Goal: Task Accomplishment & Management: Manage account settings

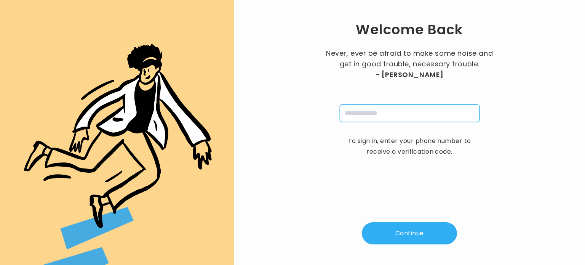
click at [370, 114] on input "tel" at bounding box center [409, 113] width 140 height 18
type input "**********"
click at [403, 234] on button "Continue" at bounding box center [409, 233] width 95 height 22
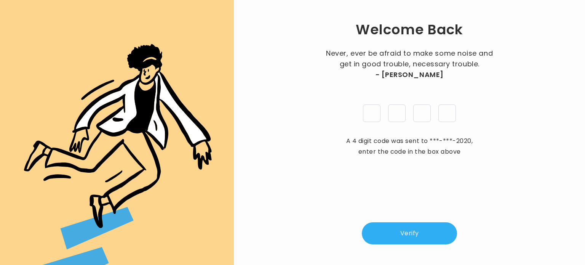
type input "*"
click at [443, 226] on button "Verify" at bounding box center [409, 233] width 95 height 22
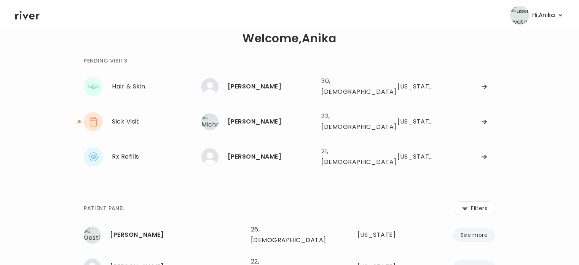
scroll to position [17, 0]
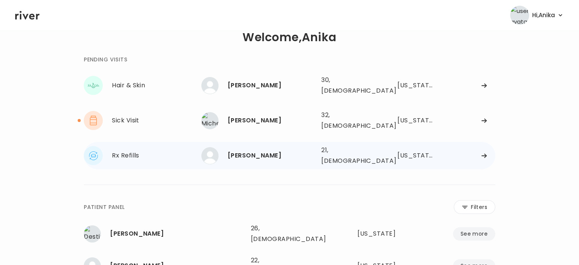
click at [308, 150] on div "[PERSON_NAME]" at bounding box center [272, 155] width 88 height 11
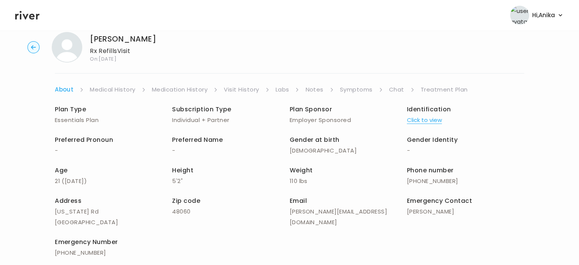
click at [348, 90] on link "Symptoms" at bounding box center [356, 89] width 33 height 11
click at [356, 92] on link "Symptoms" at bounding box center [356, 89] width 33 height 11
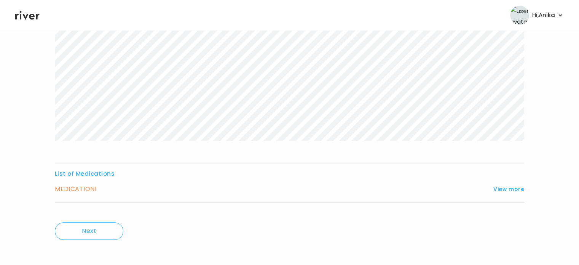
scroll to position [177, 0]
click at [511, 185] on button "View more" at bounding box center [508, 185] width 31 height 9
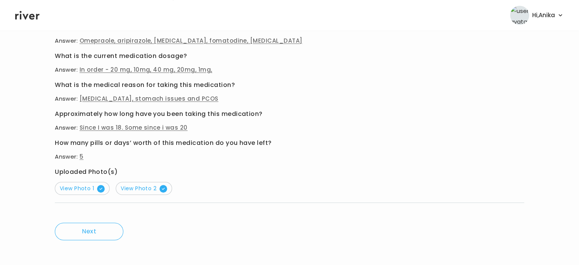
scroll to position [410, 0]
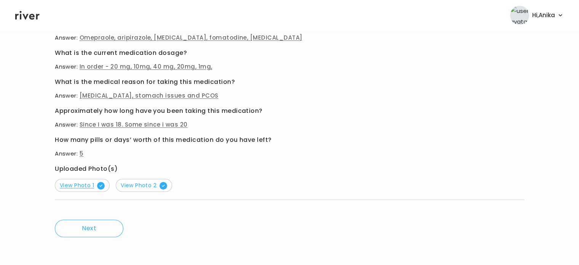
click at [84, 187] on span "View Photo 1" at bounding box center [82, 185] width 45 height 8
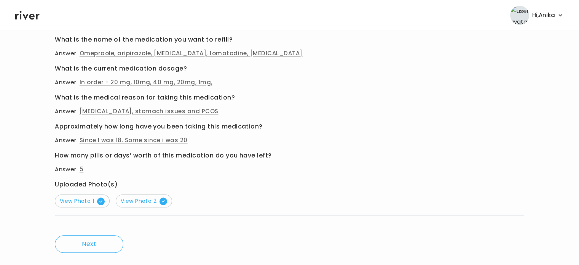
scroll to position [388, 0]
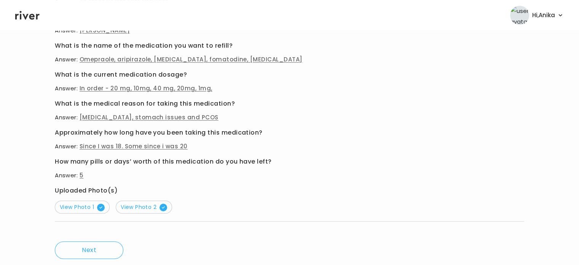
click at [28, 17] on icon at bounding box center [27, 15] width 24 height 11
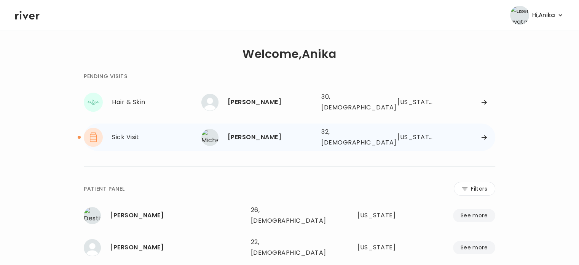
click at [262, 133] on div "Michelle Conrad" at bounding box center [272, 137] width 88 height 11
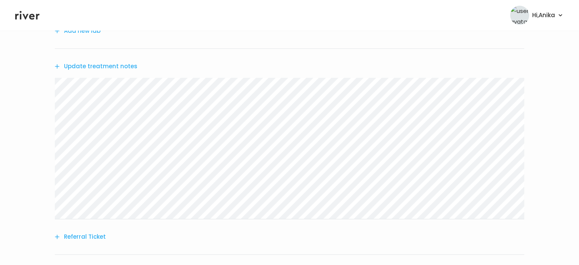
scroll to position [209, 0]
click at [110, 71] on button "Update treatment notes" at bounding box center [96, 68] width 83 height 11
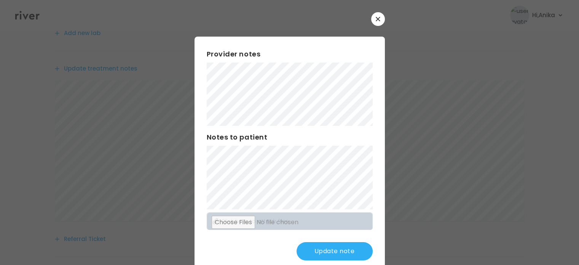
click at [322, 252] on button "Update note" at bounding box center [334, 251] width 76 height 18
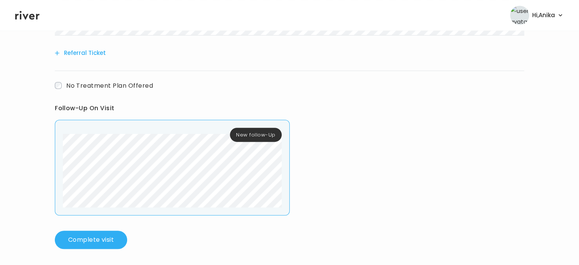
scroll to position [397, 0]
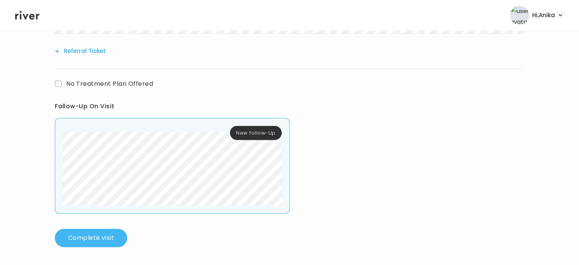
click at [85, 245] on button "Complete visit" at bounding box center [91, 237] width 72 height 18
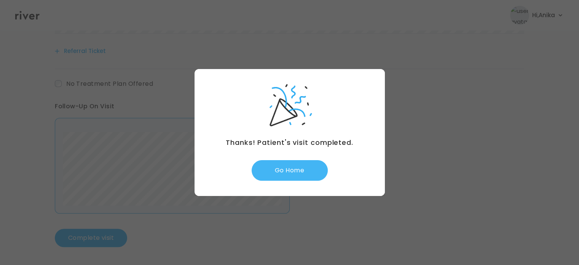
click at [292, 169] on button "Go Home" at bounding box center [290, 170] width 76 height 21
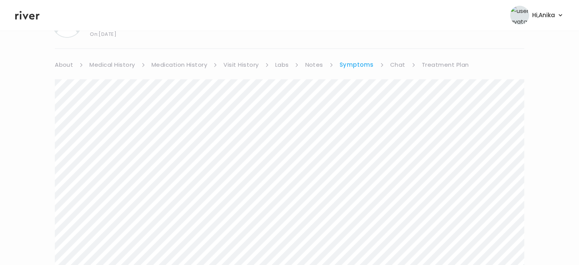
scroll to position [41, 0]
click at [434, 62] on link "Treatment Plan" at bounding box center [445, 65] width 47 height 11
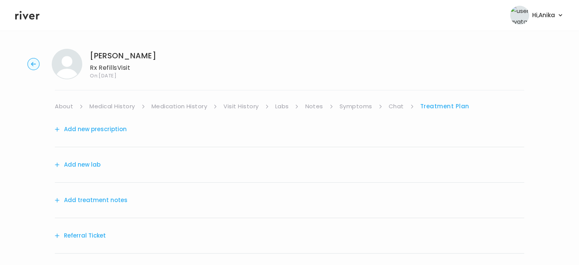
click at [95, 196] on button "Add treatment notes" at bounding box center [91, 199] width 73 height 11
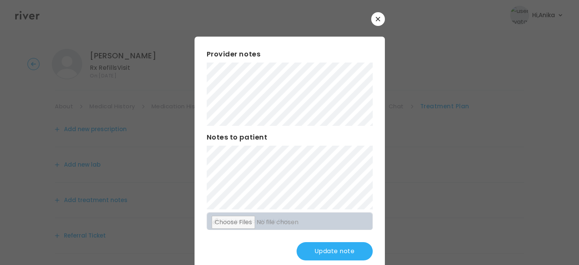
click at [197, 89] on div "Provider notes Notes to patient Click here to attach files Update note" at bounding box center [289, 155] width 190 height 236
click at [227, 126] on div "Provider notes Notes to patient Click here to attach files Update note" at bounding box center [289, 155] width 190 height 236
click at [325, 257] on button "Update note" at bounding box center [334, 251] width 76 height 18
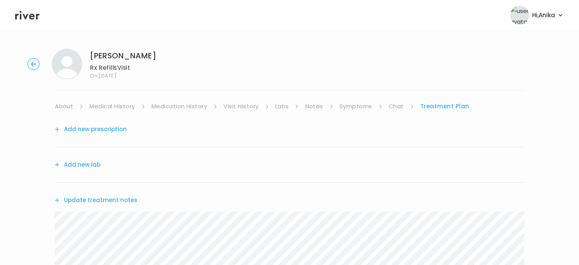
click at [115, 100] on div "Cassandra Stanley Rx Refills Visit On: 04 Sep 2025 About Medical History Medica…" at bounding box center [289, 245] width 579 height 405
click at [115, 105] on link "Medical History" at bounding box center [111, 106] width 45 height 11
click at [431, 108] on link "Treatment Plan" at bounding box center [446, 106] width 47 height 11
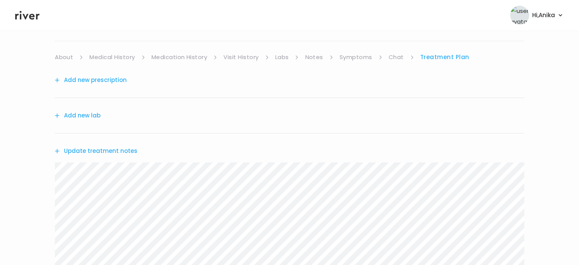
scroll to position [56, 0]
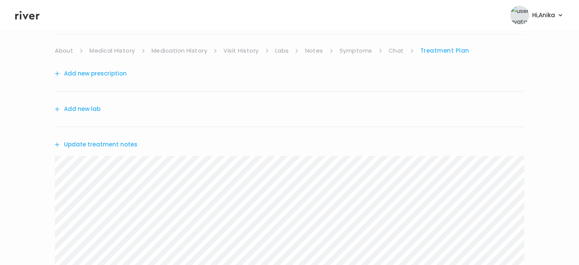
click at [114, 72] on button "Add new prescription" at bounding box center [91, 73] width 72 height 11
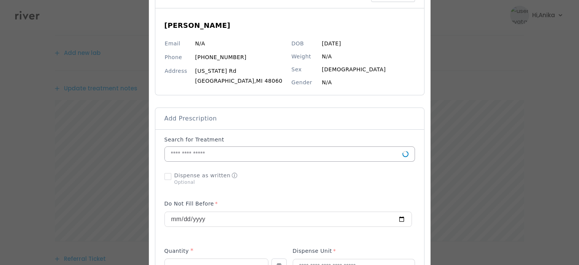
scroll to position [69, 0]
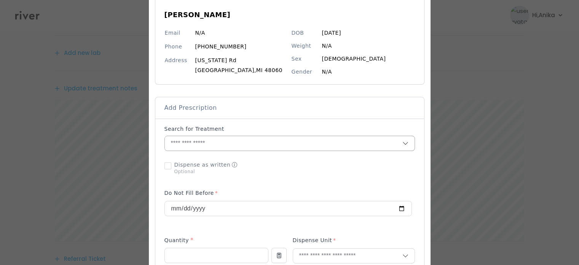
click at [229, 144] on input "text" at bounding box center [283, 143] width 237 height 14
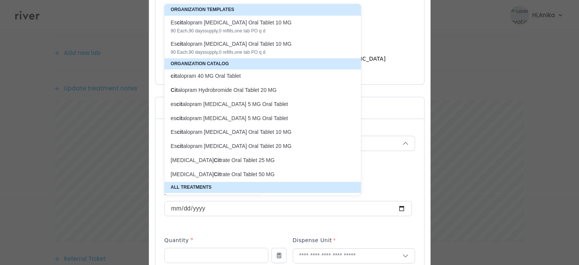
click at [231, 77] on p "cit alopram 40 MG Oral Tablet" at bounding box center [258, 75] width 175 height 7
type input "**********"
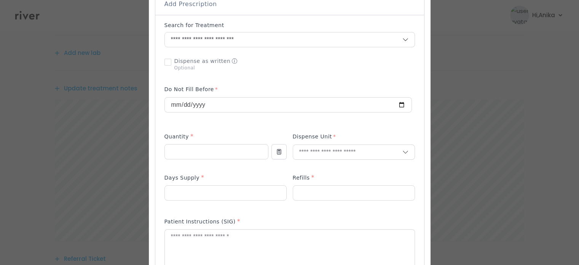
scroll to position [172, 0]
click at [219, 157] on input "number" at bounding box center [216, 151] width 103 height 14
type input "**"
click at [312, 156] on input "text" at bounding box center [347, 152] width 109 height 14
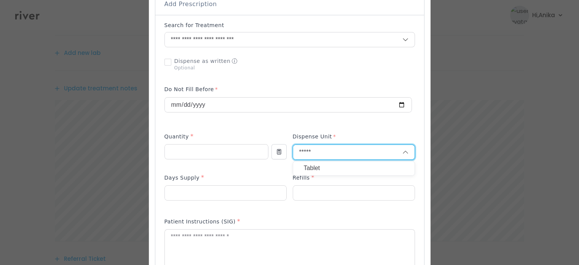
type input "*****"
click at [312, 165] on p "Tablet" at bounding box center [354, 168] width 100 height 11
click at [312, 165] on div "Tablet" at bounding box center [354, 168] width 122 height 15
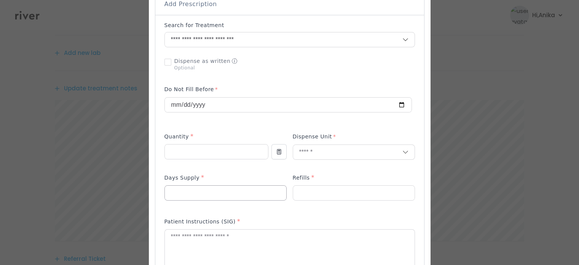
click at [245, 188] on input "number" at bounding box center [225, 192] width 121 height 14
type input "**"
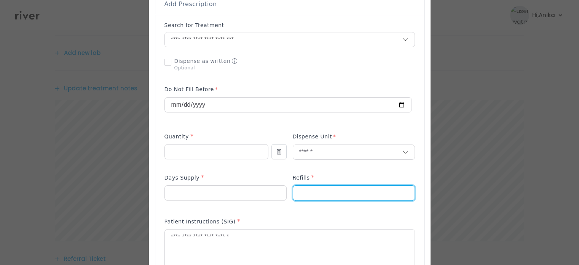
click at [324, 190] on input "number" at bounding box center [353, 192] width 121 height 14
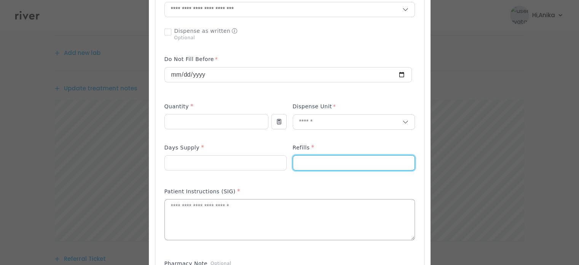
scroll to position [207, 0]
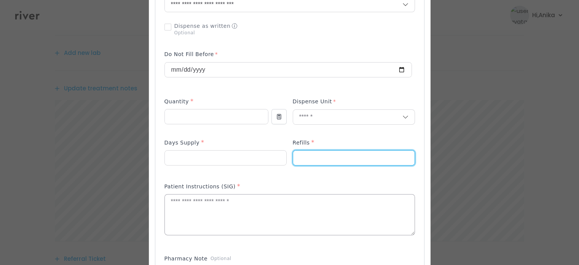
type input "*"
click at [260, 207] on textarea at bounding box center [290, 214] width 250 height 40
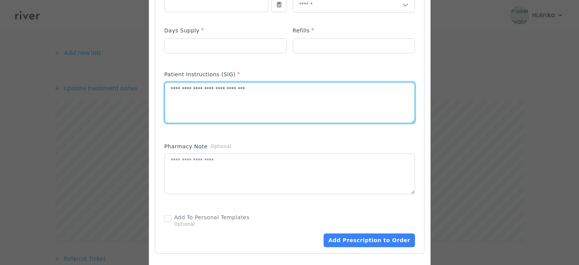
scroll to position [322, 0]
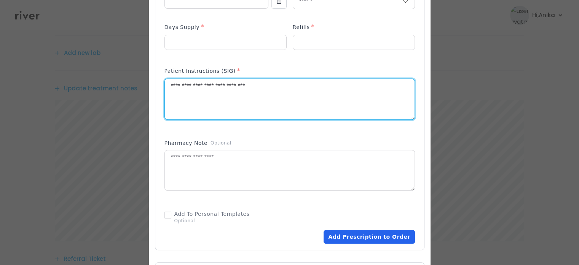
type textarea "**********"
click at [343, 233] on button "Add Prescription to Order" at bounding box center [369, 237] width 91 height 14
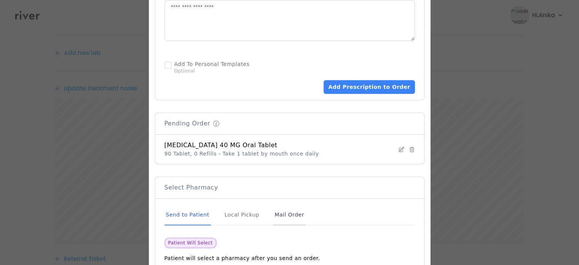
scroll to position [480, 0]
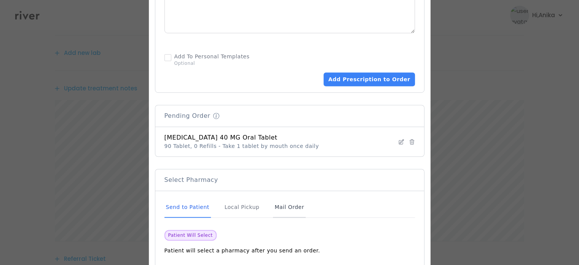
click at [275, 206] on div "Mail Order" at bounding box center [289, 207] width 32 height 21
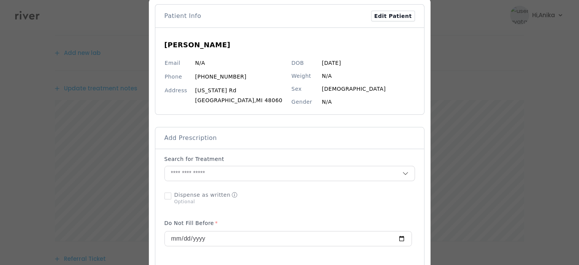
scroll to position [37, 0]
click at [275, 174] on input "text" at bounding box center [283, 174] width 237 height 14
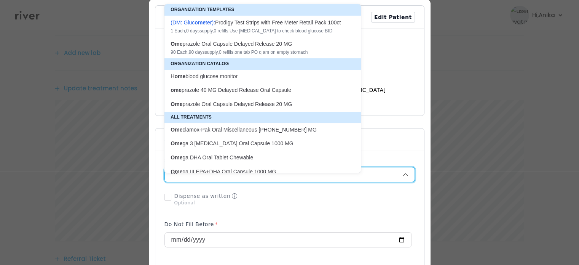
click at [265, 55] on div "90 Each , 90 days supply, 0 refills , one tab PO q am on empty stomach" at bounding box center [258, 52] width 175 height 6
type input "**********"
type input "**"
type input "*"
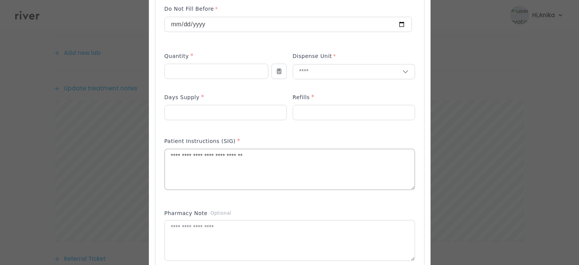
scroll to position [289, 0]
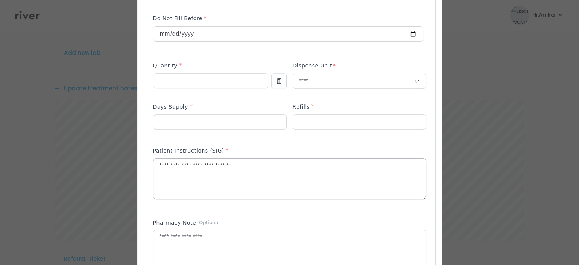
click at [155, 158] on textarea "**********" at bounding box center [289, 178] width 273 height 40
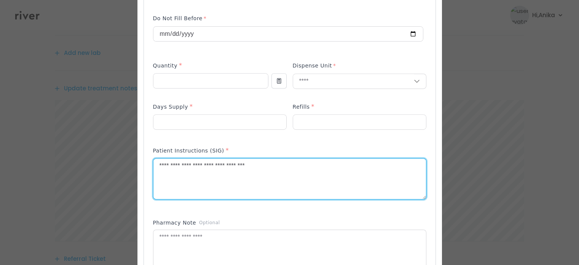
drag, startPoint x: 199, startPoint y: 159, endPoint x: 192, endPoint y: 156, distance: 7.7
click at [192, 158] on textarea "**********" at bounding box center [289, 178] width 273 height 40
click at [216, 159] on textarea "**********" at bounding box center [289, 178] width 273 height 40
drag, startPoint x: 221, startPoint y: 155, endPoint x: 231, endPoint y: 155, distance: 10.7
click at [231, 158] on textarea "**********" at bounding box center [289, 178] width 273 height 40
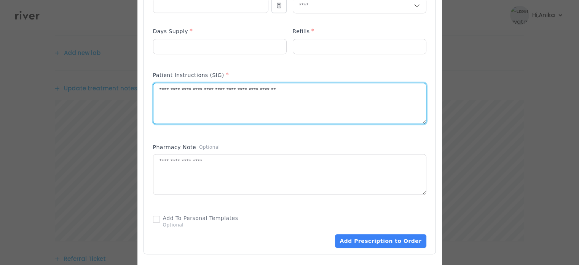
scroll to position [367, 0]
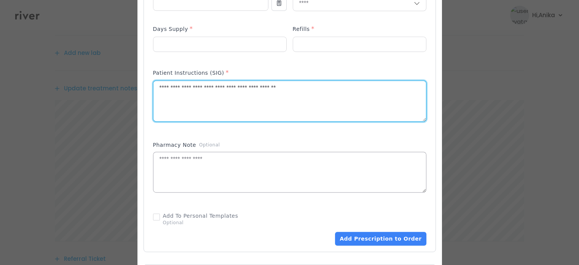
type textarea "**********"
click at [269, 162] on textarea at bounding box center [289, 172] width 273 height 40
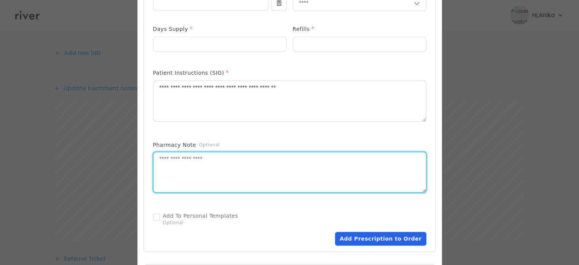
click at [358, 231] on button "Add Prescription to Order" at bounding box center [380, 238] width 91 height 14
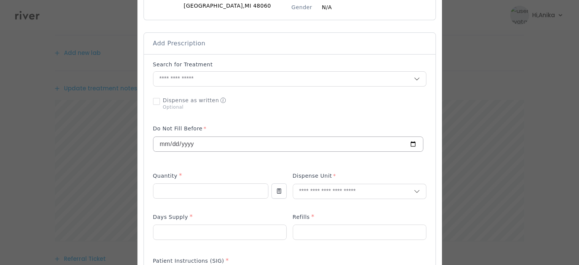
scroll to position [140, 0]
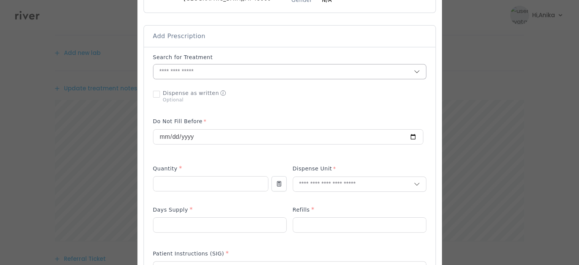
click at [235, 73] on input "text" at bounding box center [283, 71] width 260 height 14
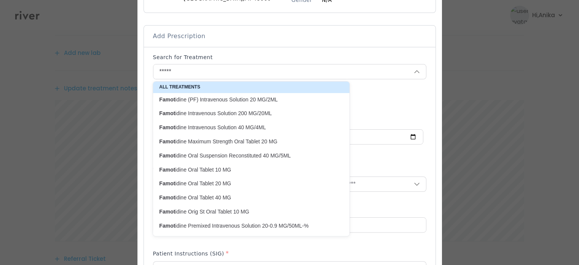
click at [224, 180] on p "Famot idine Oral Tablet 20 MG" at bounding box center [246, 183] width 175 height 7
type input "**********"
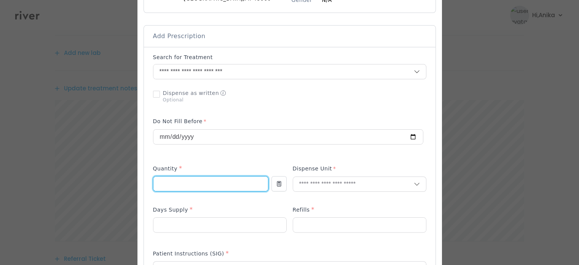
click at [215, 184] on input "number" at bounding box center [210, 183] width 115 height 14
type input "**"
click at [305, 190] on input "text" at bounding box center [353, 184] width 121 height 14
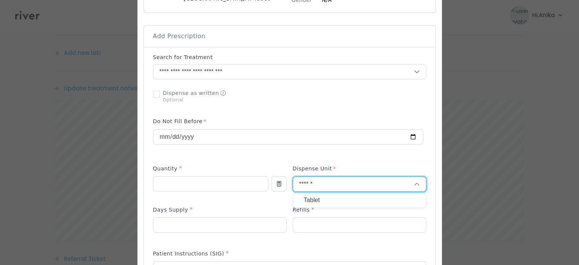
type input "******"
click at [306, 198] on p "Tablet" at bounding box center [360, 199] width 112 height 11
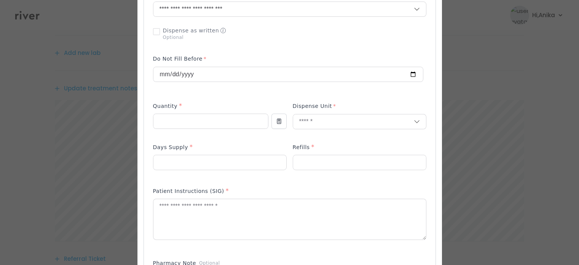
scroll to position [203, 0]
click at [210, 164] on input "number" at bounding box center [219, 161] width 133 height 14
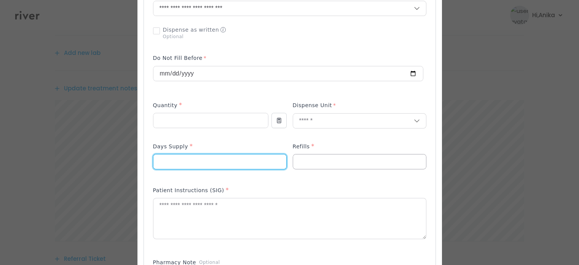
type input "**"
click at [311, 158] on input "number" at bounding box center [359, 161] width 133 height 14
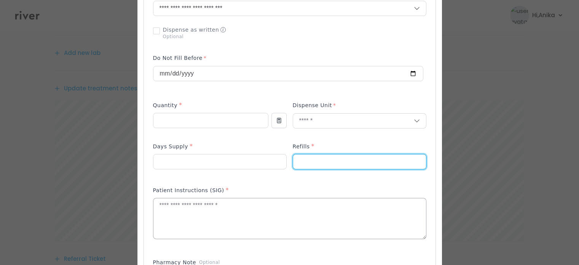
type input "*"
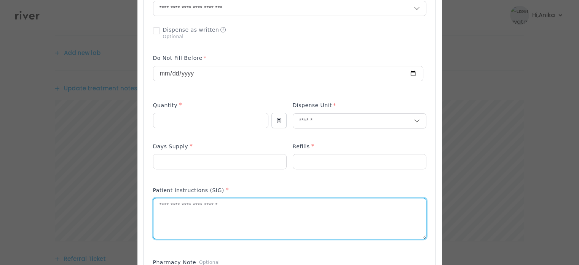
click at [300, 202] on textarea at bounding box center [289, 218] width 273 height 40
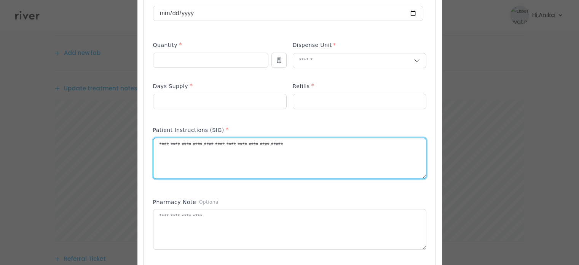
scroll to position [333, 0]
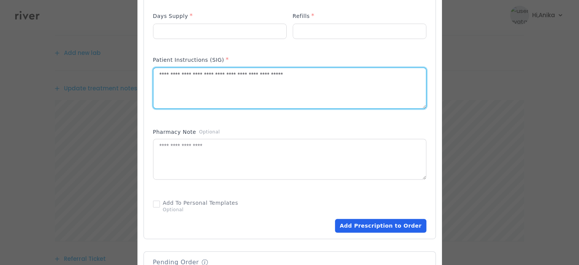
type textarea "**********"
click at [361, 226] on button "Add Prescription to Order" at bounding box center [380, 225] width 91 height 14
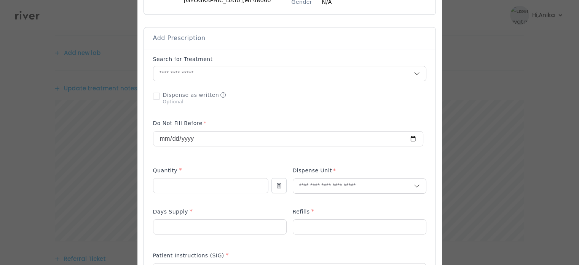
scroll to position [129, 0]
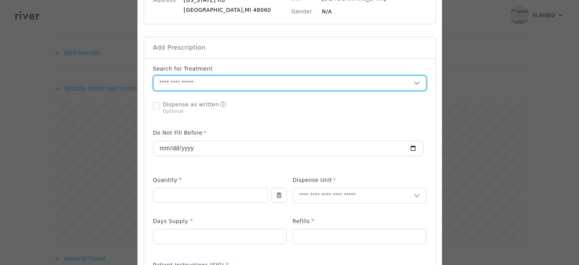
click at [226, 83] on input "text" at bounding box center [283, 83] width 260 height 14
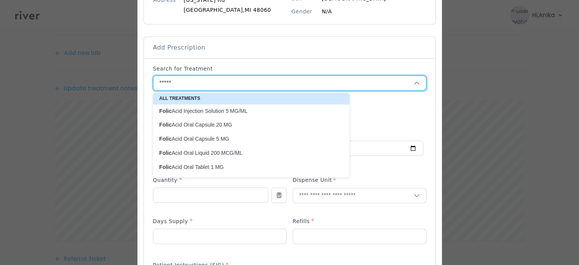
click at [201, 169] on p "Folic Acid Oral Tablet 1 MG" at bounding box center [246, 166] width 175 height 7
click at [201, 168] on div "All Treatments Folic Acid Injection Solution 5 MG/ML Folic Acid Oral Capsule 20…" at bounding box center [251, 134] width 197 height 85
type input "**********"
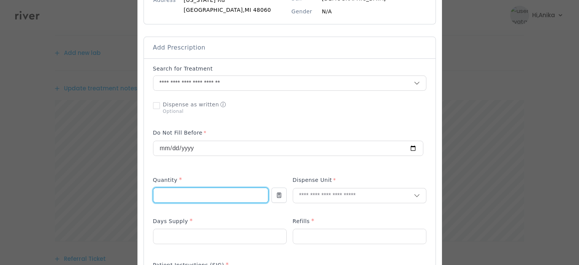
click at [202, 189] on input "number" at bounding box center [210, 195] width 115 height 14
type input "**"
click at [312, 187] on div "Dispense Unit" at bounding box center [360, 193] width 134 height 37
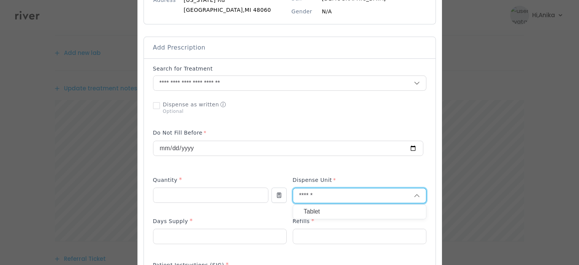
type input "******"
click at [310, 214] on p "Tablet" at bounding box center [360, 211] width 112 height 11
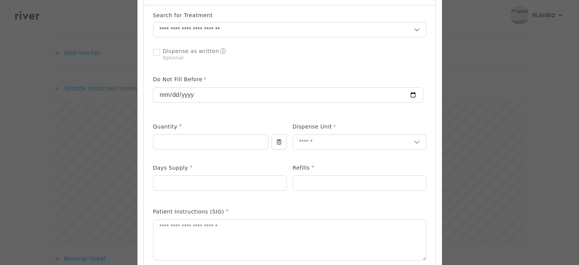
scroll to position [193, 0]
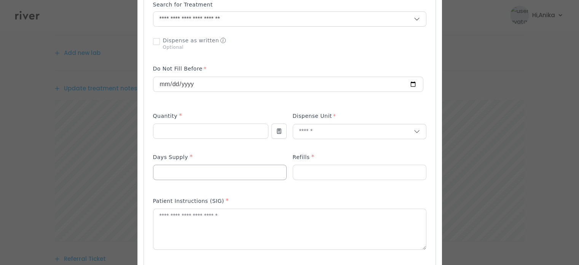
click at [202, 170] on input "number" at bounding box center [219, 172] width 133 height 14
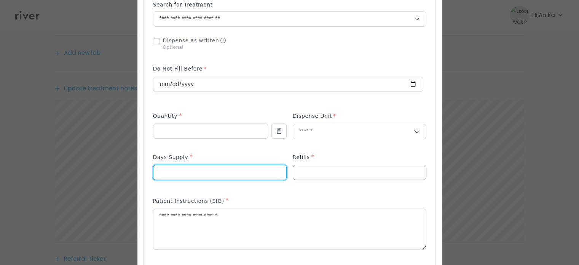
type input "**"
click at [326, 167] on input "number" at bounding box center [359, 172] width 133 height 14
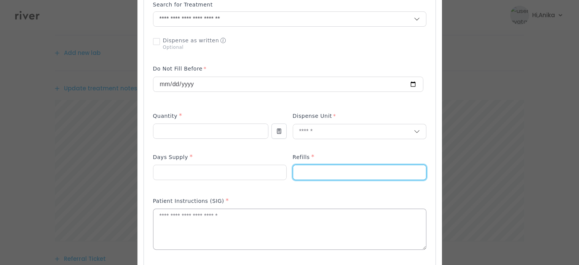
type input "*"
click at [300, 236] on textarea at bounding box center [289, 229] width 273 height 40
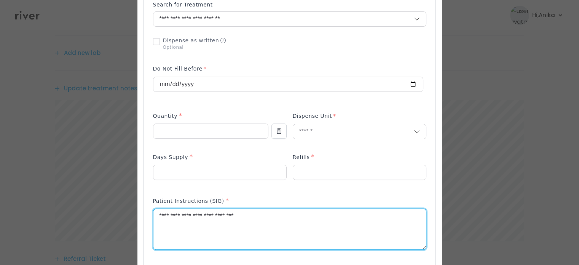
type textarea "**********"
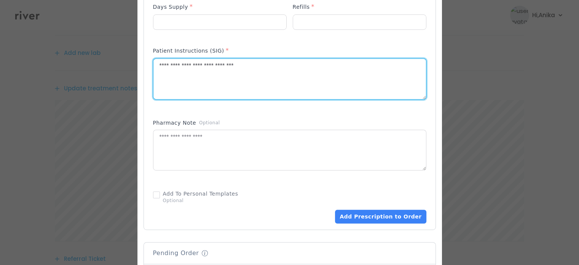
scroll to position [346, 0]
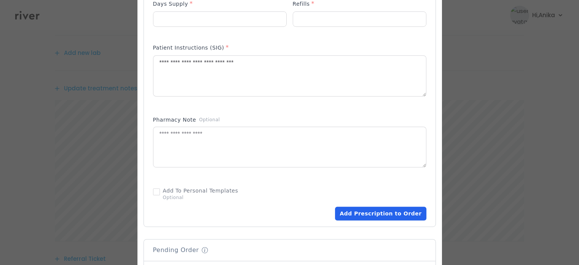
click at [359, 214] on button "Add Prescription to Order" at bounding box center [380, 213] width 91 height 14
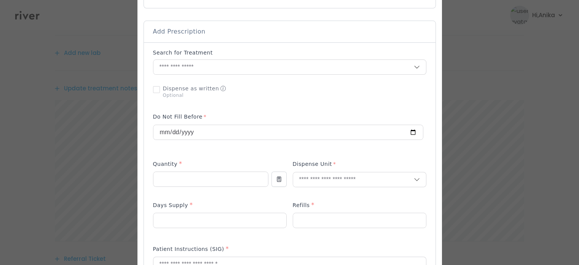
scroll to position [144, 0]
click at [202, 69] on input "text" at bounding box center [283, 68] width 260 height 14
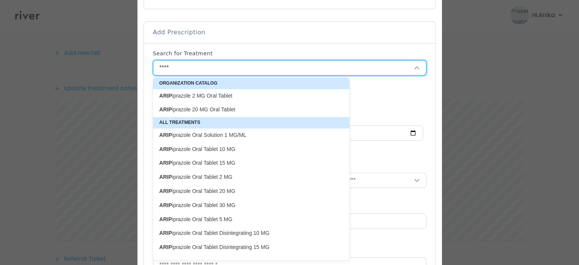
click at [230, 151] on p "ARIP iprazole Oral Tablet 10 MG" at bounding box center [246, 148] width 175 height 7
type input "**********"
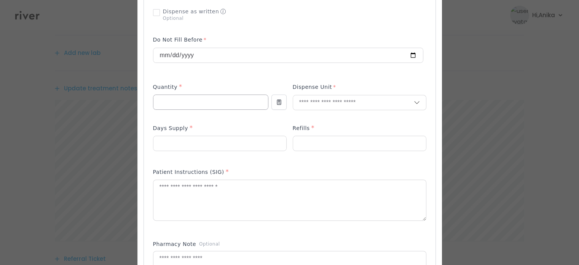
click at [223, 101] on input "number" at bounding box center [210, 102] width 115 height 14
type input "**"
click at [311, 104] on input "text" at bounding box center [353, 102] width 121 height 14
type input "******"
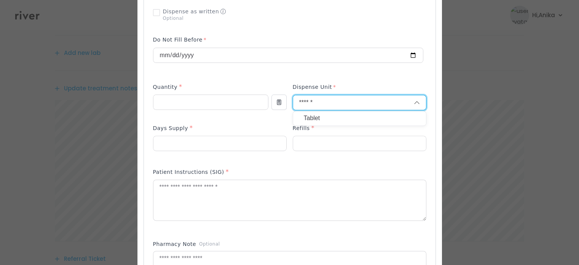
click at [311, 117] on p "Tablet" at bounding box center [360, 118] width 112 height 11
click at [251, 142] on input "number" at bounding box center [219, 143] width 133 height 14
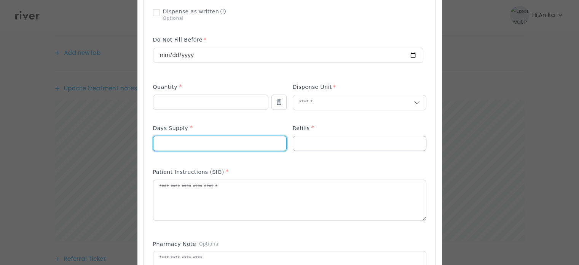
type input "**"
click at [313, 136] on input "number" at bounding box center [359, 143] width 133 height 14
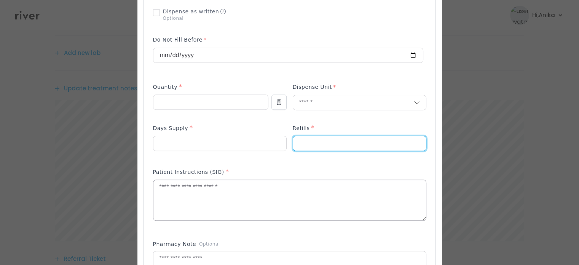
type input "*"
click at [296, 198] on textarea at bounding box center [289, 200] width 273 height 40
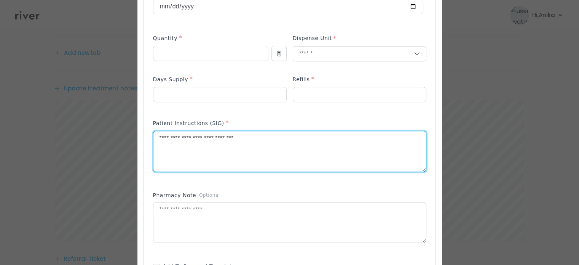
scroll to position [350, 0]
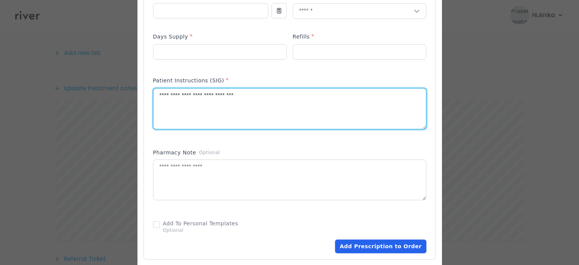
type textarea "**********"
click at [369, 240] on button "Add Prescription to Order" at bounding box center [380, 246] width 91 height 14
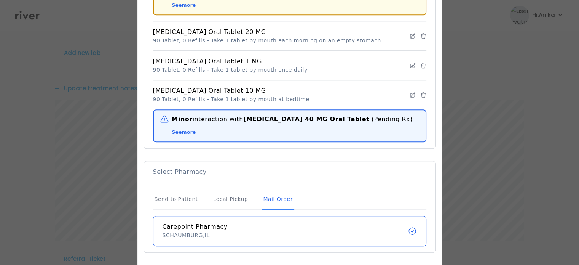
scroll to position [799, 0]
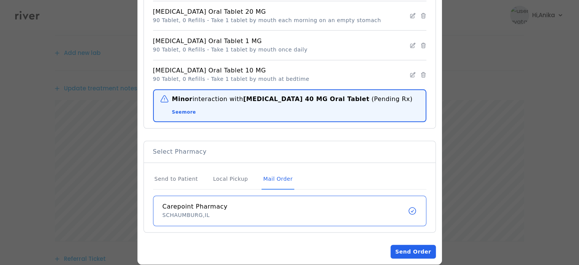
click at [405, 244] on button "Send Order" at bounding box center [412, 251] width 45 height 14
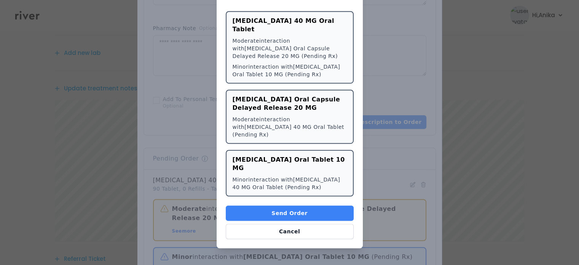
scroll to position [452, 0]
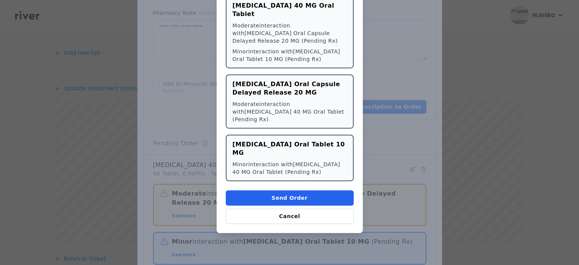
click at [291, 190] on button "Send Order" at bounding box center [290, 197] width 128 height 15
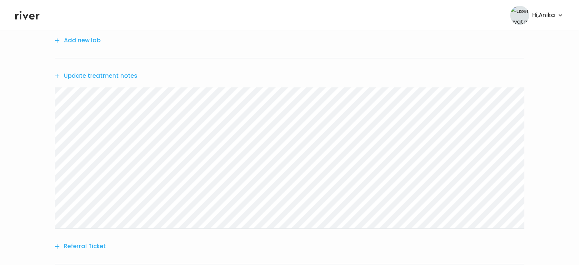
scroll to position [577, 0]
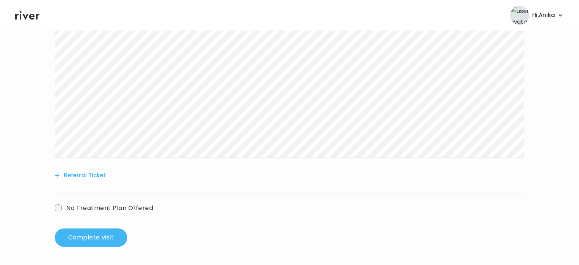
click at [91, 241] on button "Complete visit" at bounding box center [91, 237] width 72 height 18
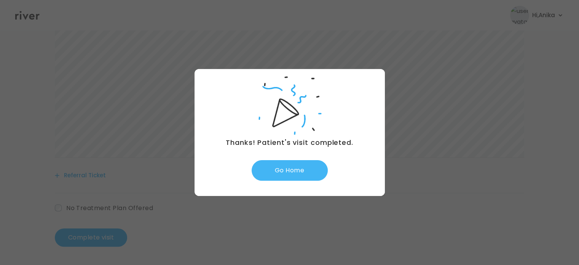
click at [282, 173] on button "Go Home" at bounding box center [290, 170] width 76 height 21
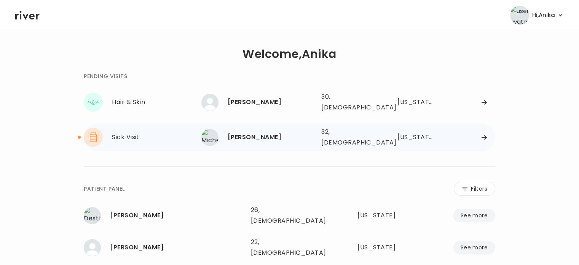
click at [266, 132] on div "[PERSON_NAME]" at bounding box center [272, 137] width 88 height 11
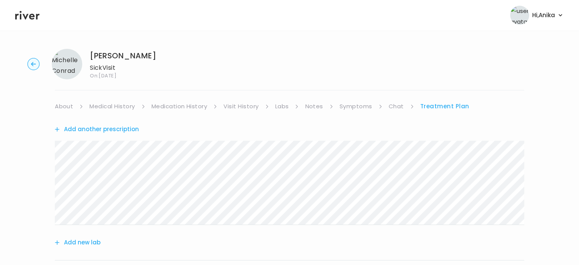
click at [66, 110] on link "About" at bounding box center [64, 106] width 18 height 11
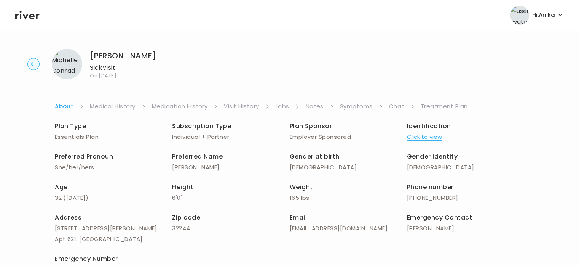
click at [116, 105] on link "Medical History" at bounding box center [112, 106] width 45 height 11
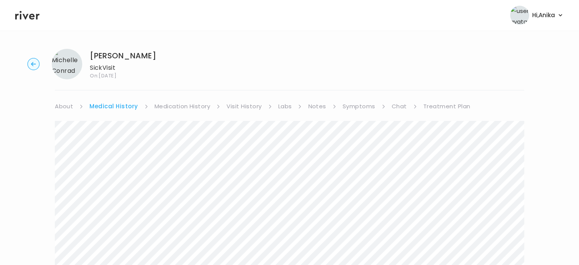
click at [171, 110] on link "Medication History" at bounding box center [183, 106] width 56 height 11
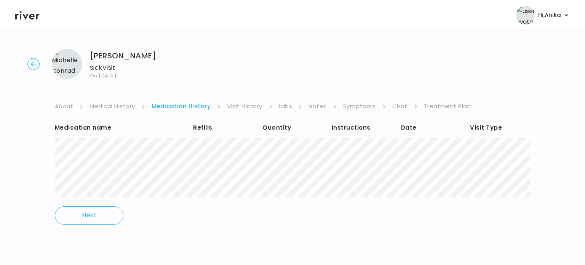
click at [235, 105] on link "Visit History" at bounding box center [244, 106] width 35 height 11
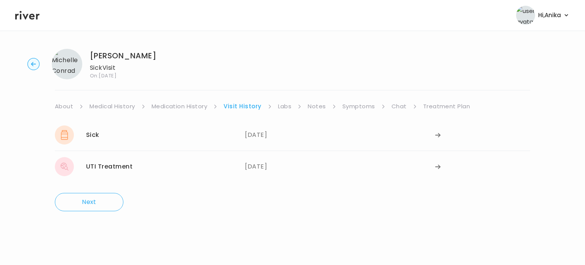
click at [284, 108] on link "Labs" at bounding box center [285, 106] width 14 height 11
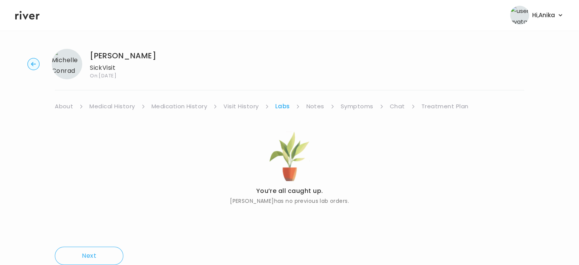
click at [315, 107] on link "Notes" at bounding box center [315, 106] width 18 height 11
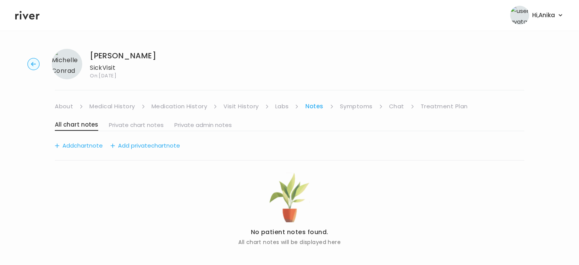
click at [355, 108] on link "Symptoms" at bounding box center [356, 106] width 33 height 11
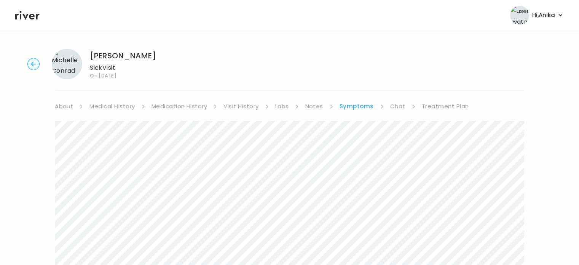
click at [395, 106] on link "Chat" at bounding box center [397, 106] width 15 height 11
click at [436, 103] on link "Treatment Plan" at bounding box center [444, 106] width 47 height 11
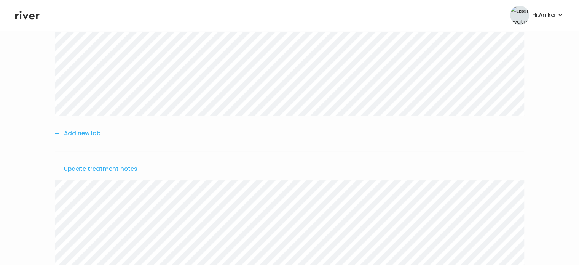
scroll to position [107, 0]
click at [34, 21] on header "Hi, Anika Profile Logout" at bounding box center [289, 15] width 579 height 30
click at [33, 16] on icon at bounding box center [27, 15] width 24 height 11
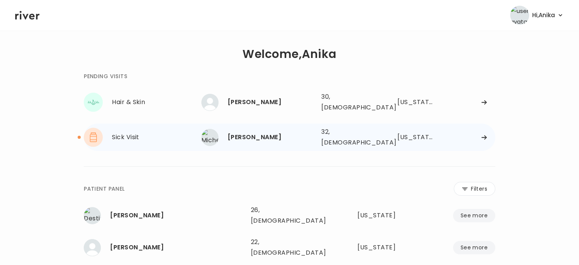
click at [127, 132] on div "Sick Visit" at bounding box center [156, 137] width 89 height 11
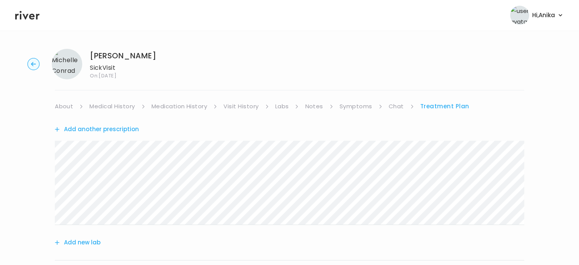
click at [71, 105] on link "About" at bounding box center [64, 106] width 18 height 11
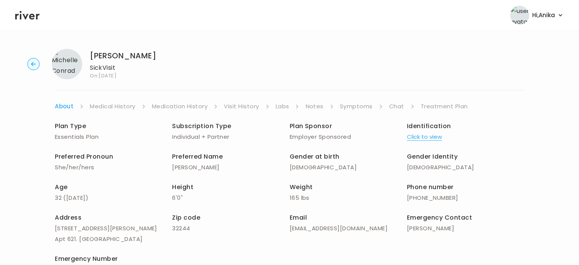
click at [121, 107] on link "Medical History" at bounding box center [112, 106] width 45 height 11
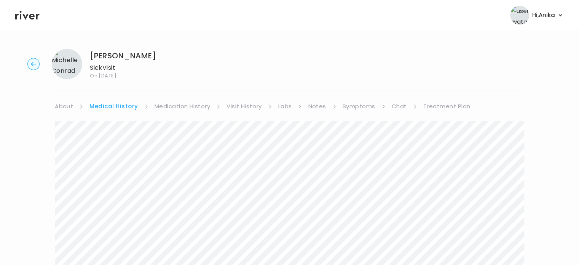
click at [169, 109] on link "Medication History" at bounding box center [183, 106] width 56 height 11
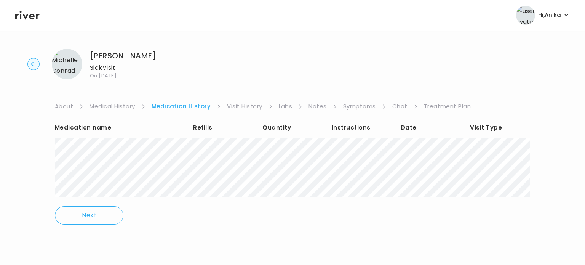
click at [247, 107] on link "Visit History" at bounding box center [244, 106] width 35 height 11
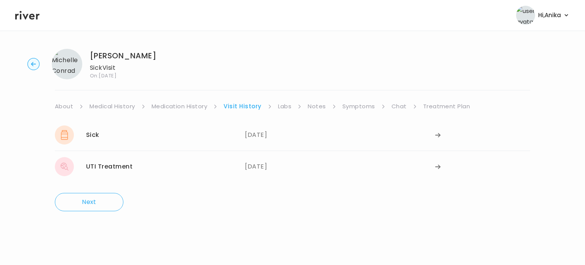
click at [282, 106] on link "Labs" at bounding box center [285, 106] width 14 height 11
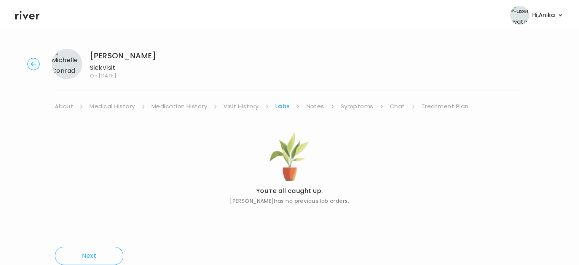
click at [308, 107] on link "Notes" at bounding box center [315, 106] width 18 height 11
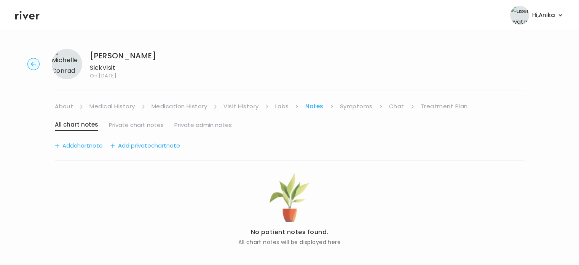
click at [343, 108] on link "Symptoms" at bounding box center [356, 106] width 33 height 11
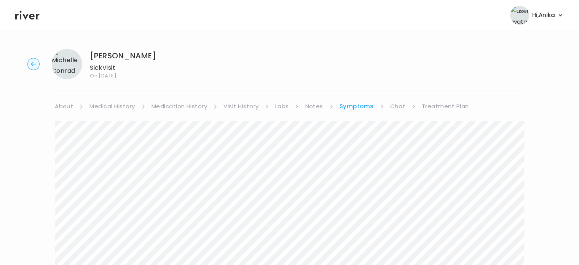
click at [398, 109] on link "Chat" at bounding box center [397, 106] width 15 height 11
click at [447, 103] on link "Treatment Plan" at bounding box center [444, 106] width 47 height 11
drag, startPoint x: 550, startPoint y: 14, endPoint x: 352, endPoint y: 35, distance: 199.3
click at [32, 62] on circle "button" at bounding box center [34, 64] width 12 height 12
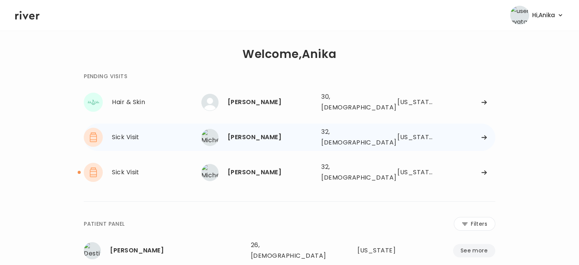
click at [254, 133] on div "Michelle Conrad" at bounding box center [272, 137] width 88 height 11
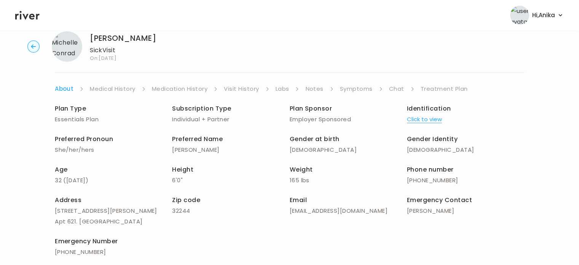
scroll to position [66, 0]
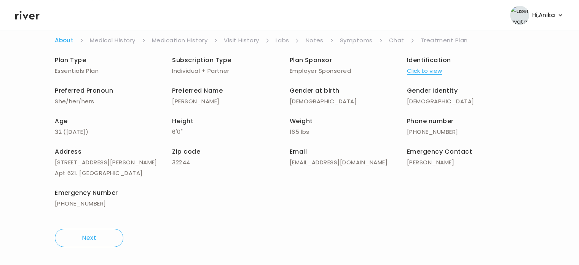
click at [438, 28] on header "Hi, Anika Profile Logout" at bounding box center [289, 15] width 579 height 30
click at [438, 35] on link "Treatment Plan" at bounding box center [444, 40] width 47 height 11
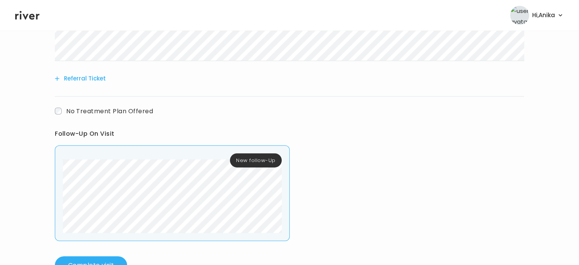
scroll to position [397, 0]
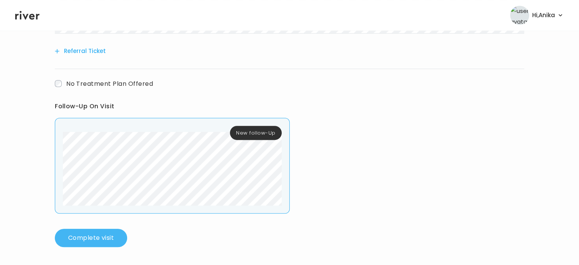
click at [95, 237] on button "Complete visit" at bounding box center [91, 237] width 72 height 18
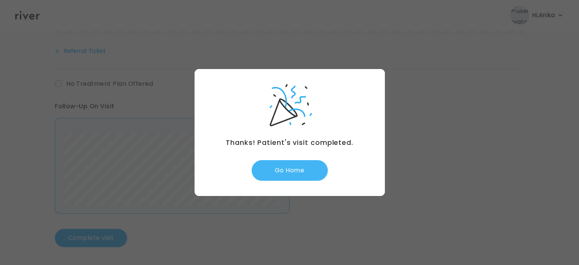
click at [283, 167] on button "Go Home" at bounding box center [290, 170] width 76 height 21
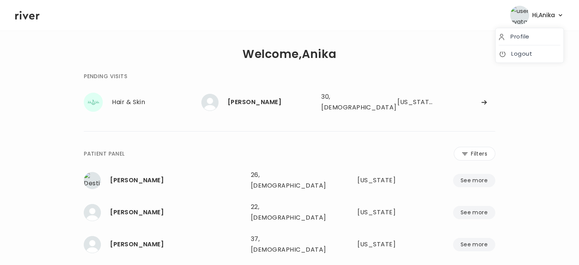
click at [543, 16] on span "Hi, [PERSON_NAME]" at bounding box center [543, 15] width 23 height 11
click at [520, 54] on link "Logout" at bounding box center [530, 53] width 62 height 11
